Goal: Task Accomplishment & Management: Complete application form

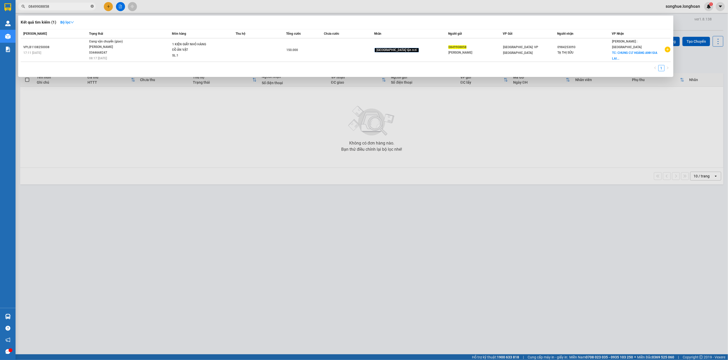
click at [92, 8] on icon "close-circle" at bounding box center [92, 6] width 3 height 3
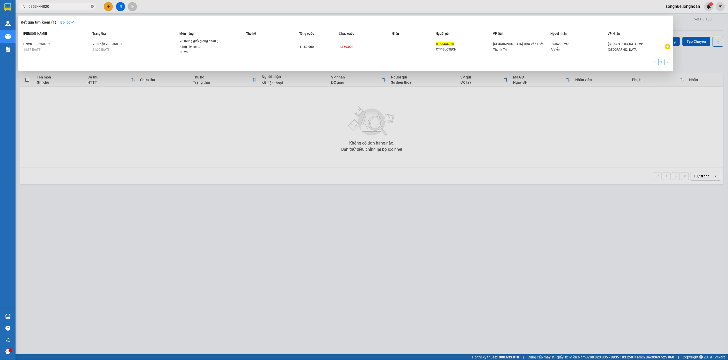
type input "0363444020"
click at [92, 7] on icon "close-circle" at bounding box center [92, 6] width 3 height 3
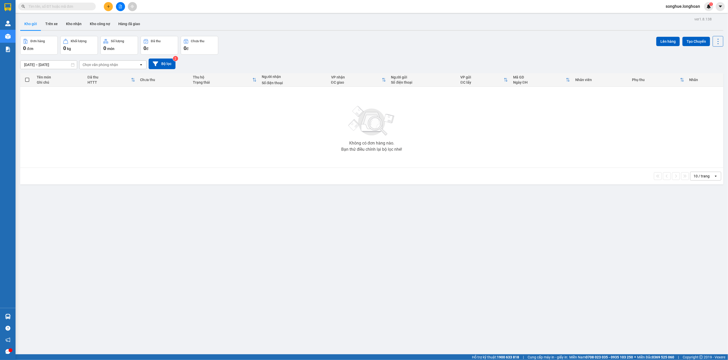
paste input "0966301976"
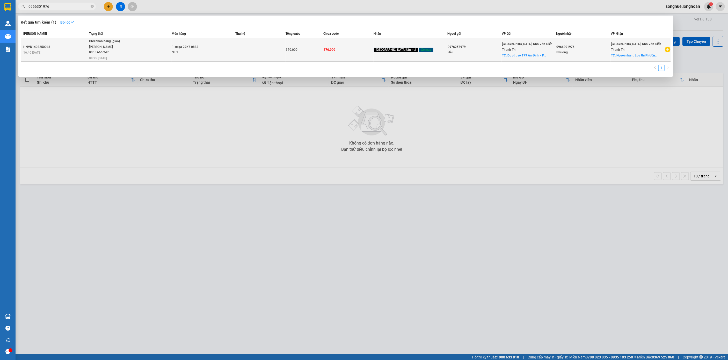
type input "0966301976"
click at [128, 52] on div "[PERSON_NAME] 0395.666.247" at bounding box center [108, 49] width 39 height 11
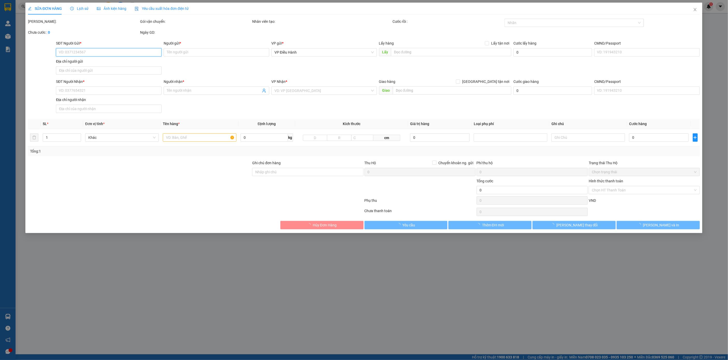
type input "0976257979"
type input "Hải"
checkbox input "true"
type input "Dc cũ : số 179 An Định - P Bình Hàn - [GEOGRAPHIC_DATA]"
type input "0966301976"
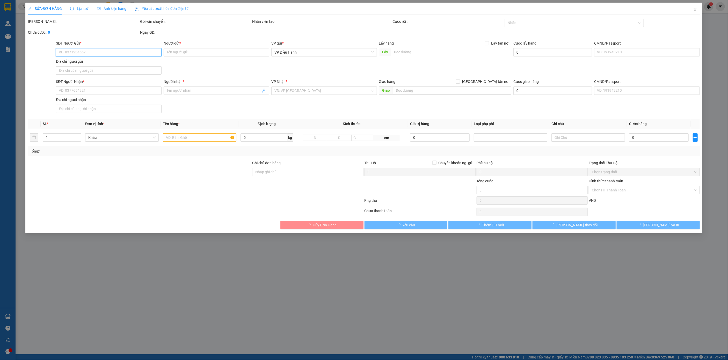
type input "Phượng"
checkbox input "true"
type input "Nguoi nhận : [PERSON_NAME] ngõ 162 [PERSON_NAME] - Bồ Đề - [GEOGRAPHIC_DATA] - …"
type input "chìa khóa quấn tay lái ( không giấy tờ )"
type input "370.000"
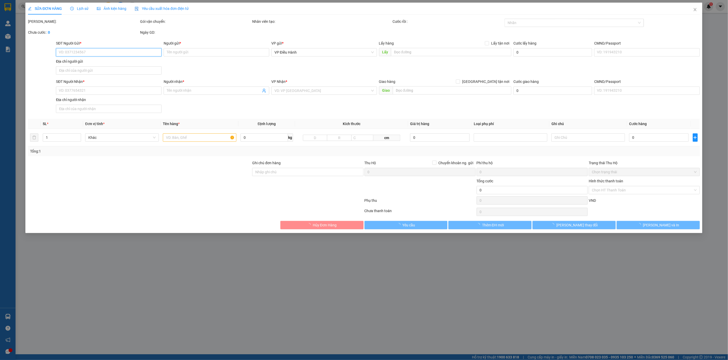
type input "370.000"
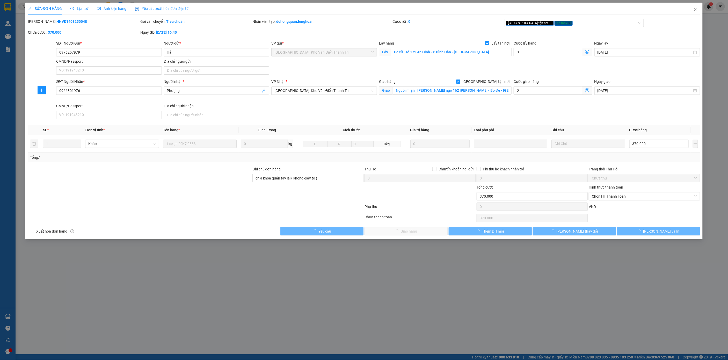
click at [86, 10] on span "Lịch sử" at bounding box center [79, 8] width 18 height 4
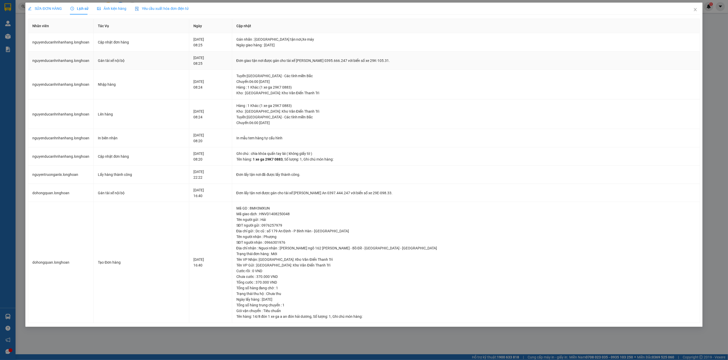
click at [343, 62] on div "Đơn giao tận nơi được gán cho tài xế [PERSON_NAME] 0395.666.247 với biển số xe …" at bounding box center [467, 61] width 460 height 6
copy div "Đơn giao tận nơi được gán cho tài xế [PERSON_NAME] 0395.666.247 với biển số xe …"
click at [698, 6] on span "Close" at bounding box center [696, 10] width 15 height 15
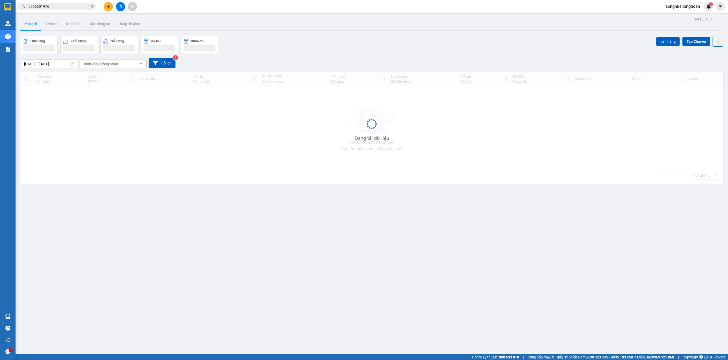
click at [47, 2] on div "Kết quả tìm kiếm ( 1 ) Bộ lọc Mã ĐH Trạng thái Món hàng Thu hộ Tổng cước Chưa c…" at bounding box center [364, 6] width 728 height 13
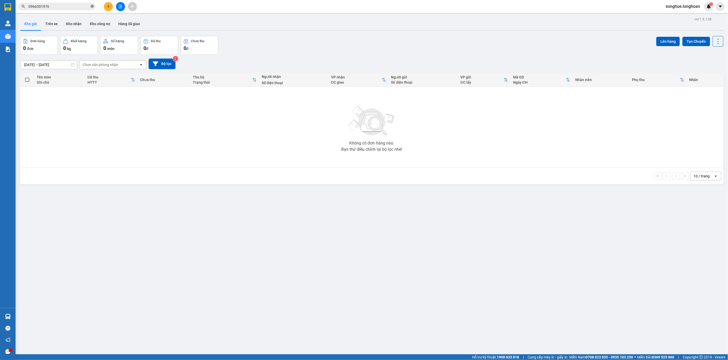
click at [91, 5] on icon "close-circle" at bounding box center [92, 6] width 3 height 3
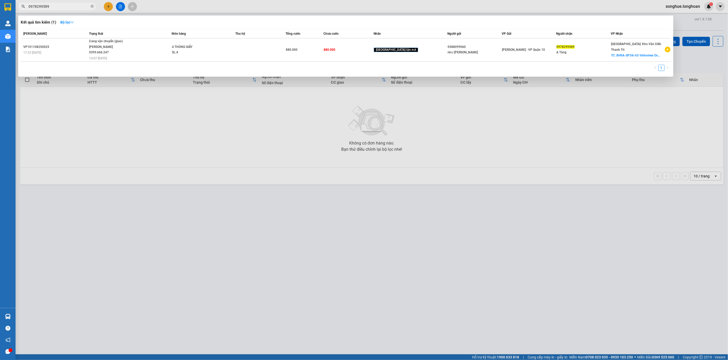
type input "0978299589"
click at [90, 7] on span "0978299589" at bounding box center [57, 7] width 78 height 8
click at [92, 6] on icon "close-circle" at bounding box center [92, 6] width 3 height 3
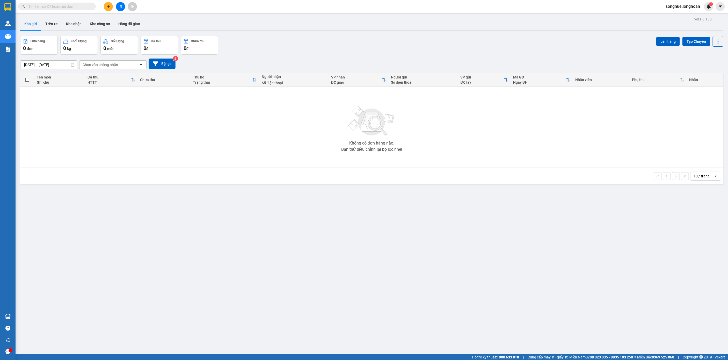
paste input "0967518712"
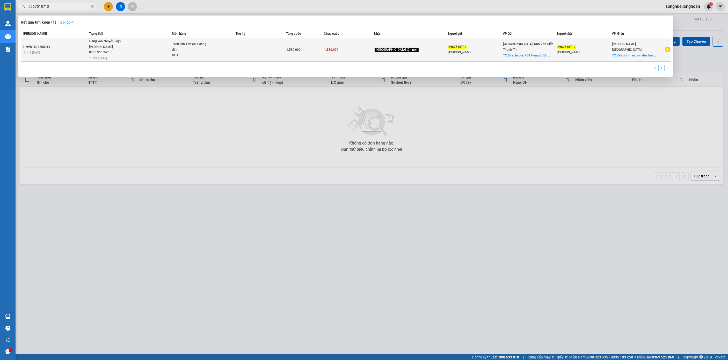
type input "0967518712"
click at [128, 57] on td "Đang vận chuyển (lấy) [PERSON_NAME] 0356.999.247 11:49 [DATE]" at bounding box center [130, 49] width 84 height 23
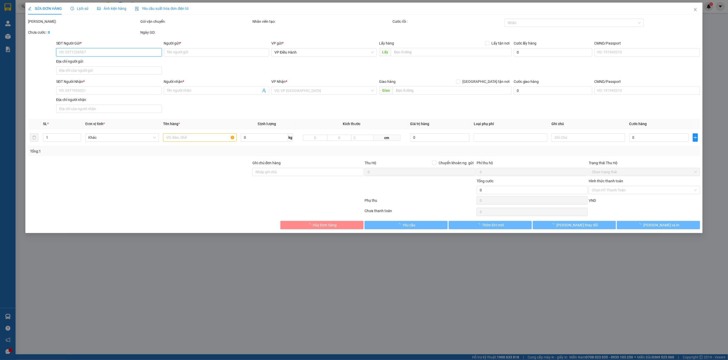
type input "0967518712"
type input "[PERSON_NAME]"
checkbox input "true"
type input "Địa chỉ gửi: KDT Hùng Vương phúc yên, [GEOGRAPHIC_DATA]"
type input "0967518712"
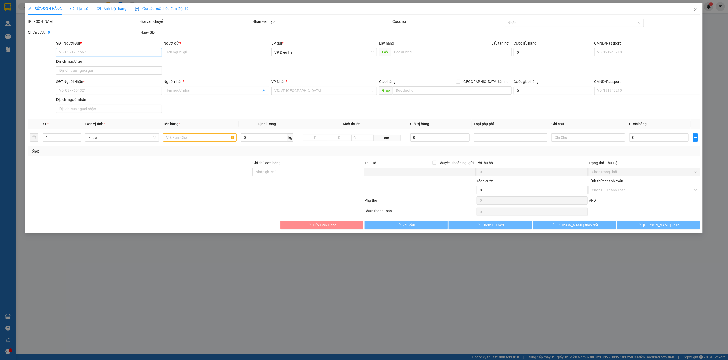
type input "[PERSON_NAME]"
checkbox input "true"
type input "Địa chỉ nhận: sonatus building Q1 HCM"
type input "1.580.000"
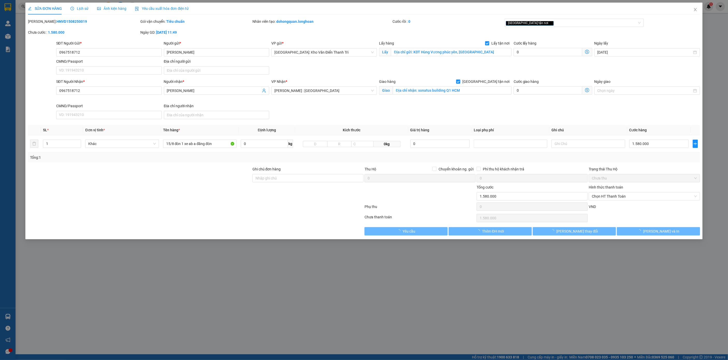
click at [85, 8] on span "Lịch sử" at bounding box center [79, 8] width 18 height 4
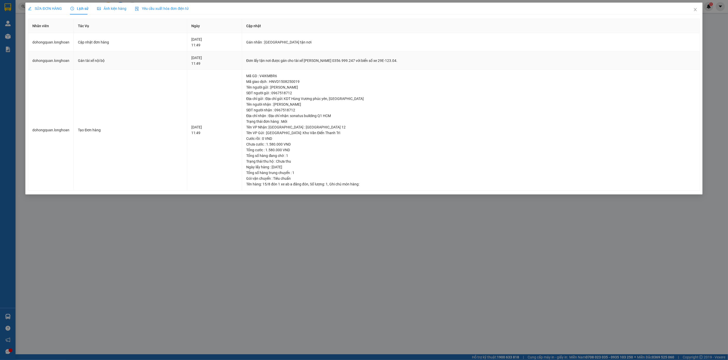
click at [308, 61] on div "Đơn lấy tận nơi được gán cho tài xế [PERSON_NAME] 0356.999.247 với biển số xe 2…" at bounding box center [470, 61] width 449 height 6
copy div "Đơn lấy tận nơi được gán cho tài xế [PERSON_NAME] 0356.999.247 với biển số xe 2…"
click at [697, 8] on icon "close" at bounding box center [696, 10] width 4 height 4
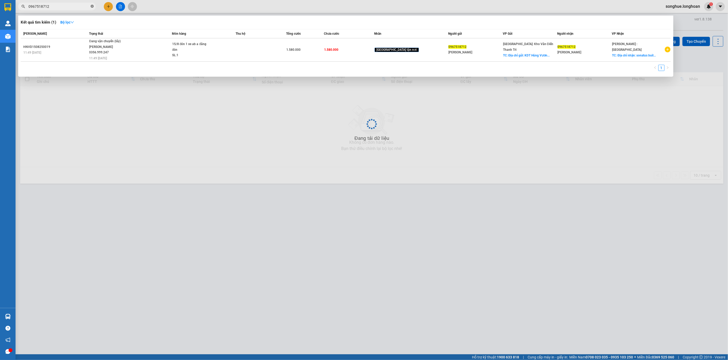
click at [94, 5] on icon "close-circle" at bounding box center [92, 6] width 3 height 3
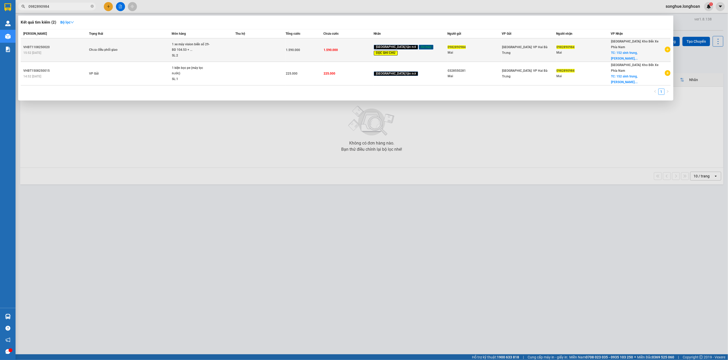
type input "0982890984"
click at [132, 47] on span "Chưa điều phối giao" at bounding box center [130, 50] width 82 height 6
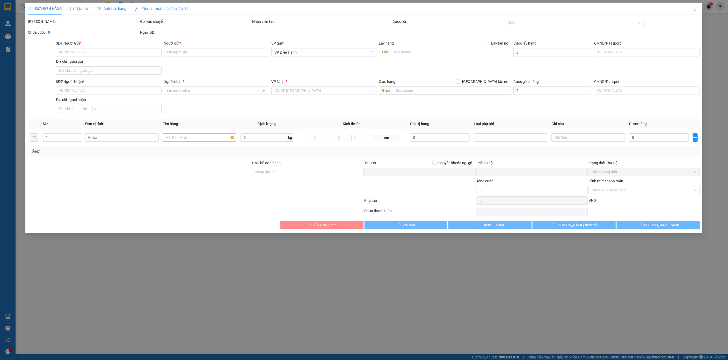
type input "0982890984"
type input "Mai"
type input "0982890984"
type input "Mai"
checkbox input "true"
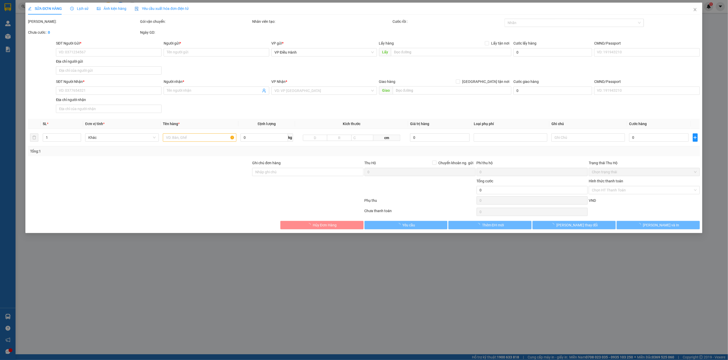
type input "152 sinh trung, [PERSON_NAME], [GEOGRAPHIC_DATA]"
type input "có 1 chìa khoá, không giấy tờ, 2 gương, 1 mũ ( giao giờ hành chính )"
type input "1.590.000"
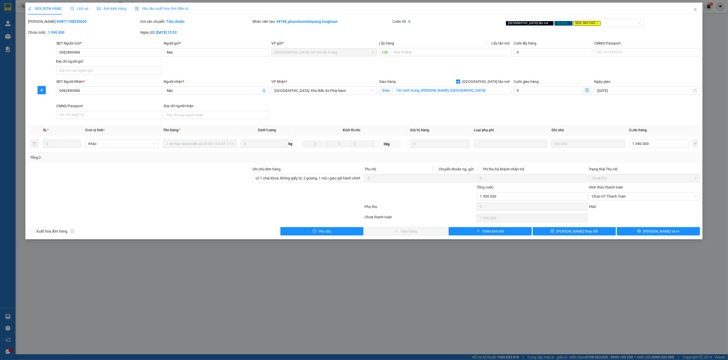
click at [80, 8] on span "Lịch sử" at bounding box center [79, 8] width 18 height 4
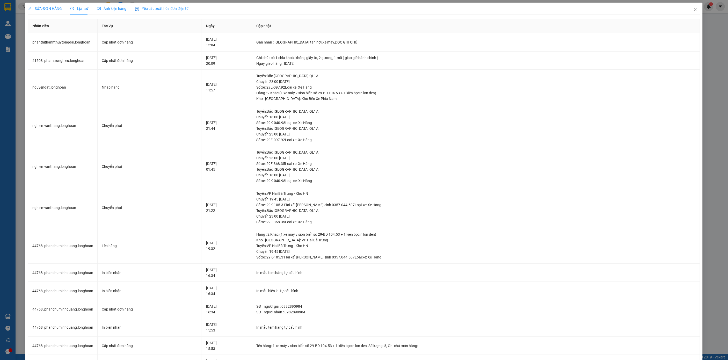
click at [41, 10] on span "SỬA ĐƠN HÀNG" at bounding box center [45, 8] width 34 height 4
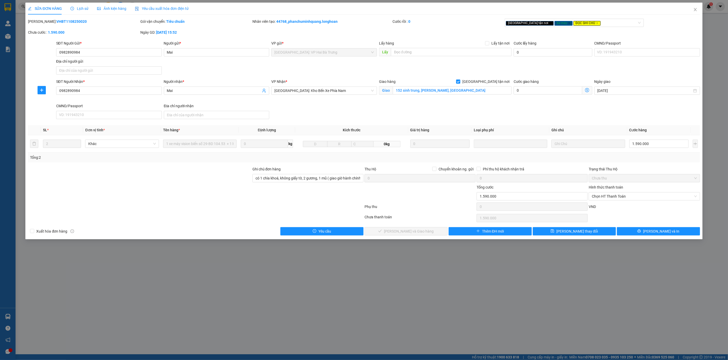
click at [61, 24] on div "[PERSON_NAME]: VHBT1108250020" at bounding box center [83, 22] width 111 height 6
copy b "VHBT1108250020"
